Goal: Task Accomplishment & Management: Manage account settings

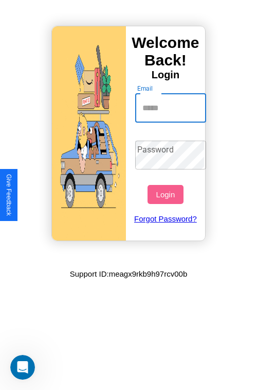
click at [172, 108] on input "Email" at bounding box center [171, 108] width 72 height 29
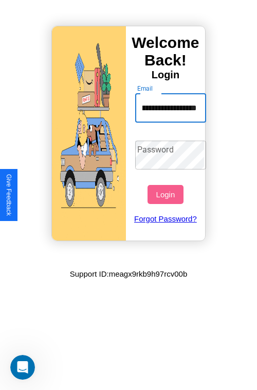
scroll to position [0, 56]
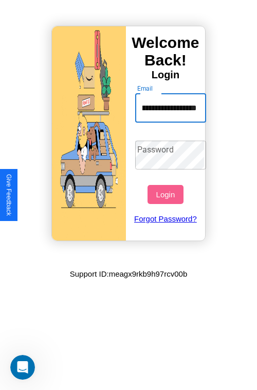
type input "**********"
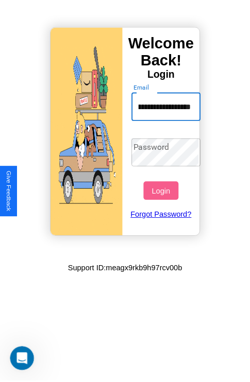
scroll to position [0, 0]
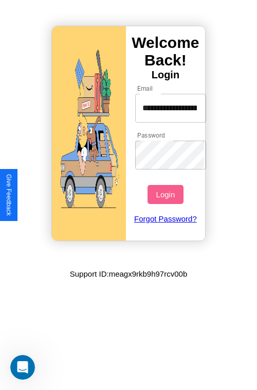
click at [167, 194] on button "Login" at bounding box center [166, 194] width 36 height 19
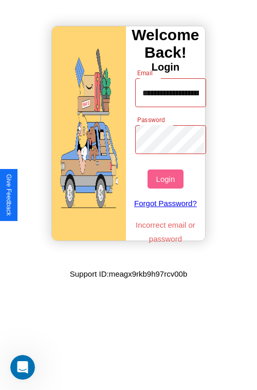
click at [167, 179] on button "Login" at bounding box center [166, 178] width 36 height 19
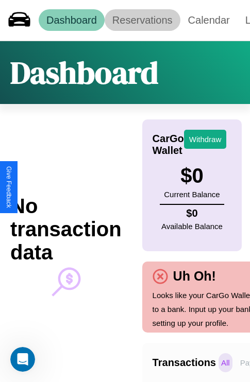
click at [142, 20] on link "Reservations" at bounding box center [142, 20] width 76 height 22
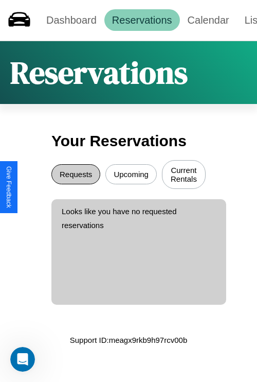
click at [76, 175] on button "Requests" at bounding box center [75, 174] width 49 height 20
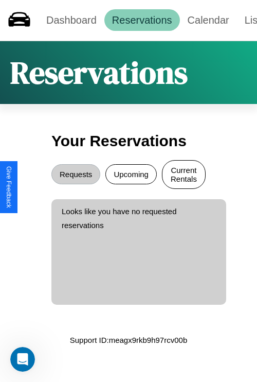
click at [184, 175] on button "Current Rentals" at bounding box center [184, 174] width 44 height 29
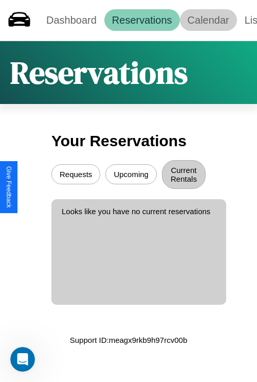
click at [208, 20] on link "Calendar" at bounding box center [208, 20] width 57 height 22
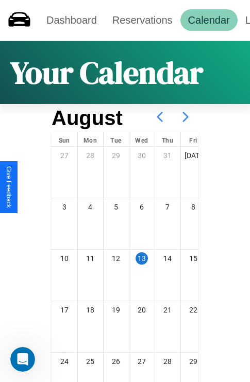
click at [185, 117] on icon at bounding box center [185, 117] width 26 height 26
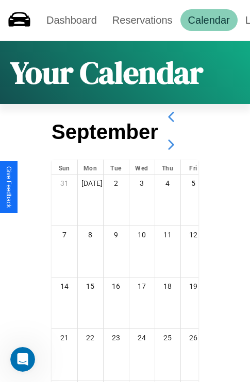
click at [170, 145] on icon at bounding box center [171, 145] width 26 height 26
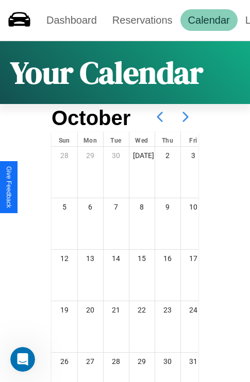
click at [185, 117] on icon at bounding box center [185, 117] width 26 height 26
